Goal: Find specific page/section: Find specific page/section

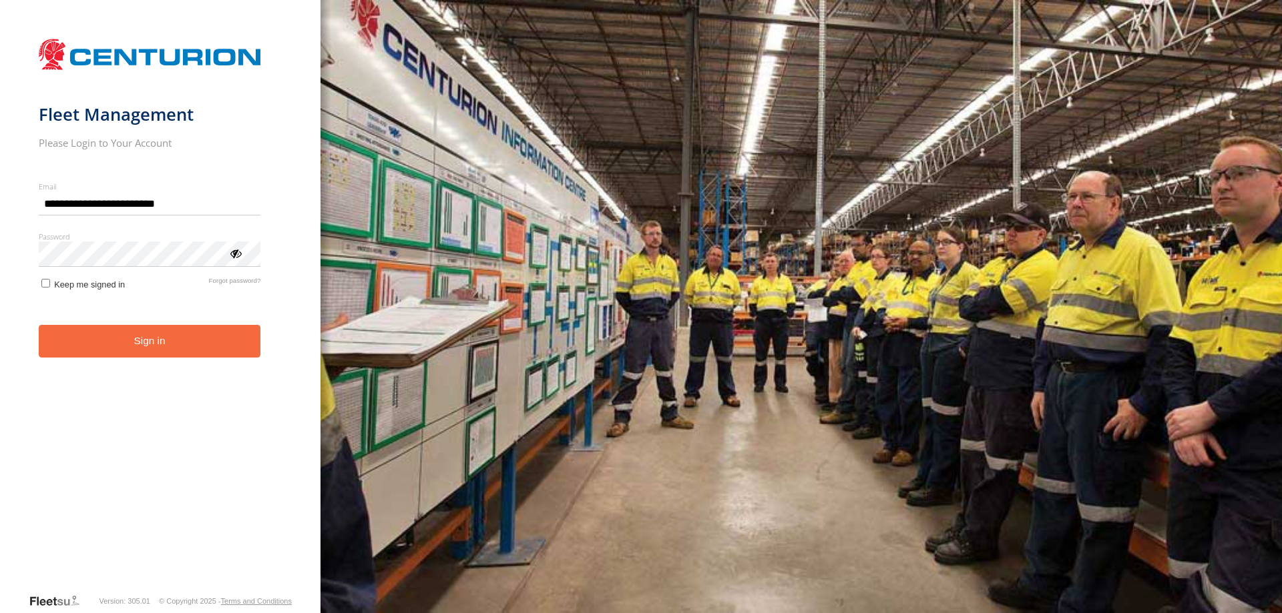
click at [178, 358] on button "Sign in" at bounding box center [150, 341] width 222 height 33
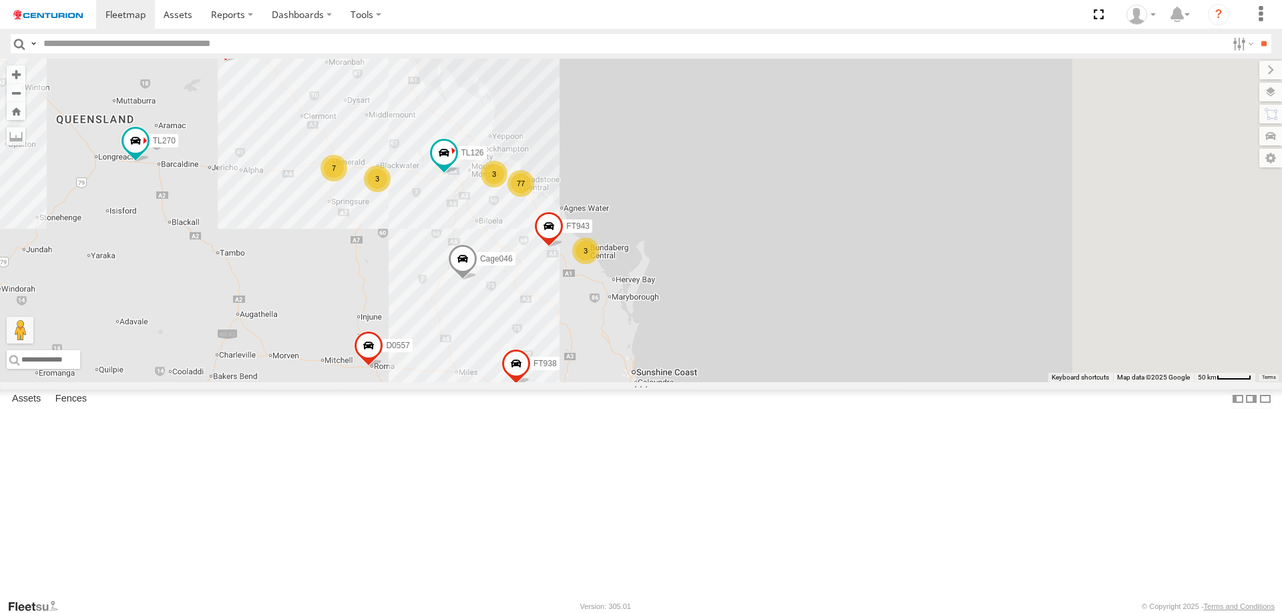
drag, startPoint x: 1029, startPoint y: 287, endPoint x: 546, endPoint y: 494, distance: 525.1
click at [546, 383] on div "Cage046 MV283 TL250 FT216 FT454 FT938 TL129 D0473 TL270 Cage101 PM812 D0557 F04…" at bounding box center [641, 221] width 1282 height 324
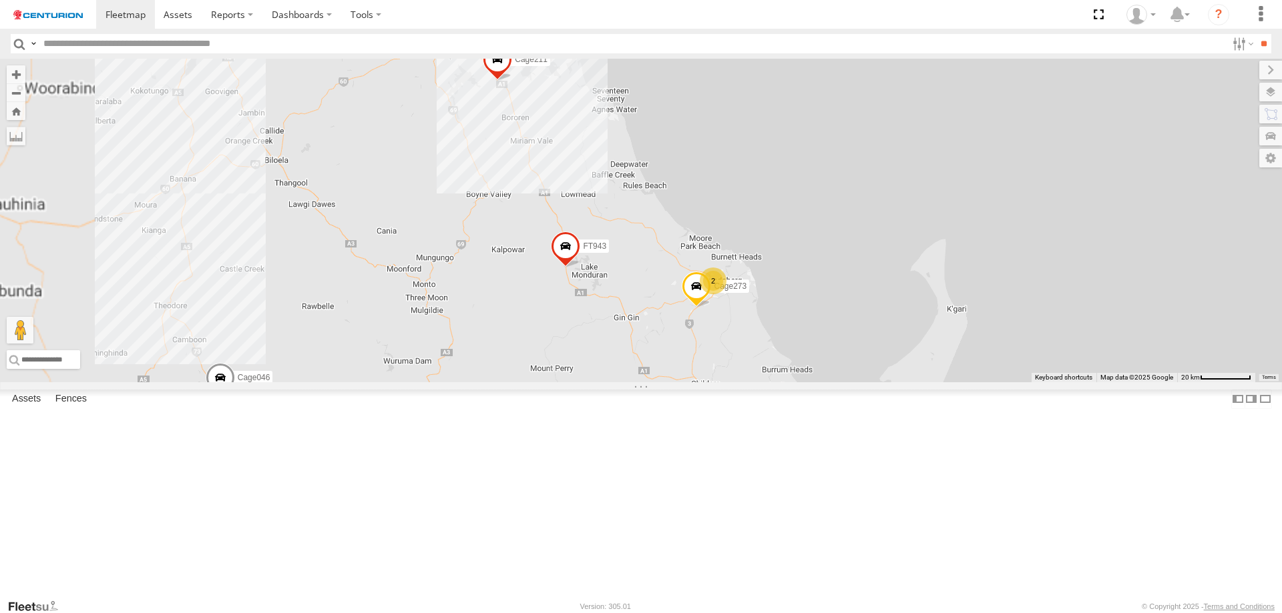
drag, startPoint x: 695, startPoint y: 223, endPoint x: 647, endPoint y: 450, distance: 232.0
click at [647, 383] on div "Cage046 MV283 TL250 FT216 FT454 FT938 TL129 D0473 TL270 Cage101 PM812 D0557 F04…" at bounding box center [641, 221] width 1282 height 324
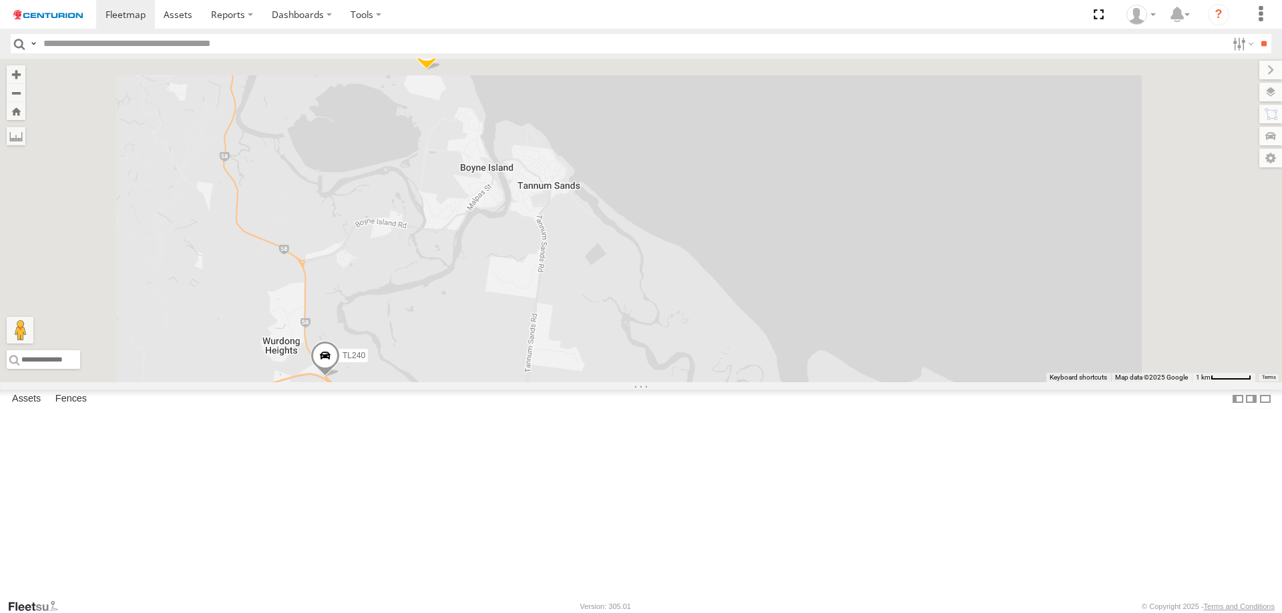
drag, startPoint x: 589, startPoint y: 168, endPoint x: 613, endPoint y: 427, distance: 260.2
click at [613, 383] on div "Cage046 MV283 TL250 FT216 FT454 FT938 TL129 D0473 TL270 Cage101 PM812 D0557 F04…" at bounding box center [641, 221] width 1282 height 324
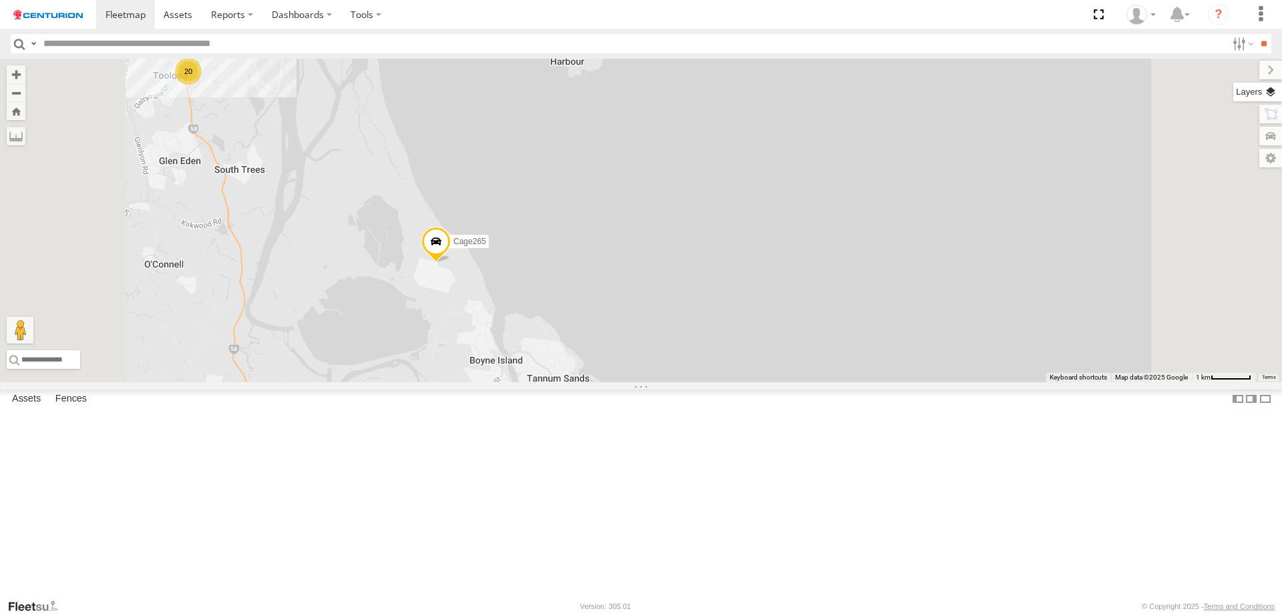
click at [1271, 91] on label at bounding box center [1257, 92] width 49 height 19
click at [0, 0] on label at bounding box center [0, 0] width 0 height 0
click at [0, 0] on span "Roadmap" at bounding box center [0, 0] width 0 height 0
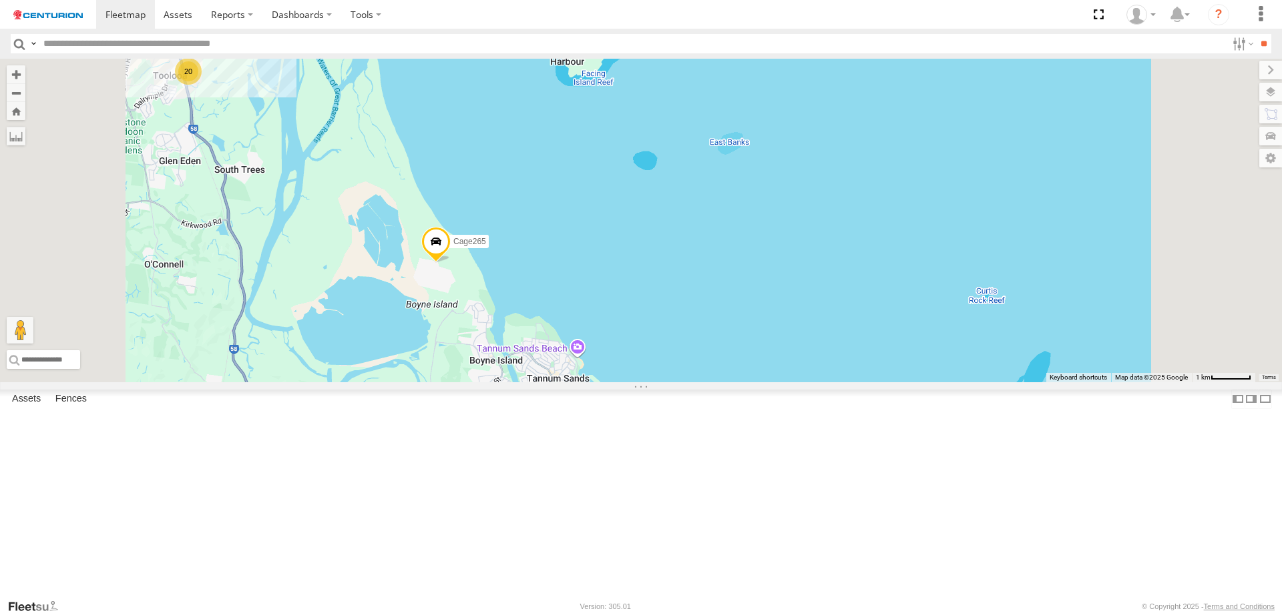
click at [0, 0] on span "Satellite + Roadmap" at bounding box center [0, 0] width 0 height 0
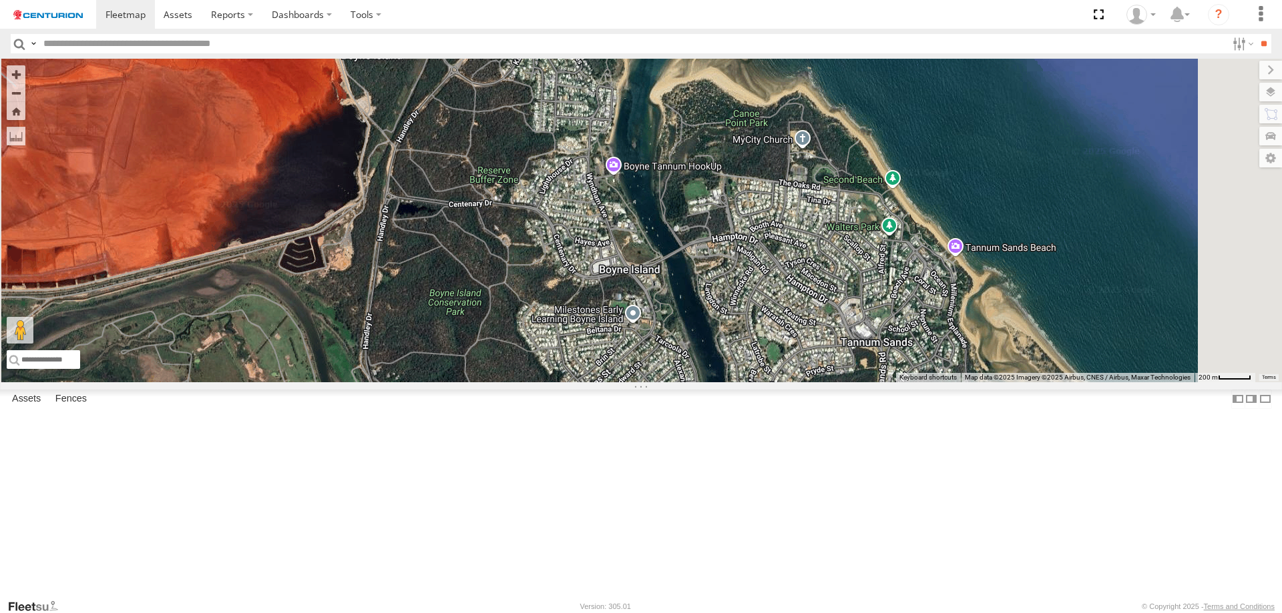
drag, startPoint x: 638, startPoint y: 439, endPoint x: 631, endPoint y: 185, distance: 254.4
click at [631, 186] on div "Cage046 MV283 TL250 FT216 FT454 FT938 TL129 D0473 TL270 Cage101 PM812 D0557 F04…" at bounding box center [641, 221] width 1282 height 324
